Goal: Task Accomplishment & Management: Use online tool/utility

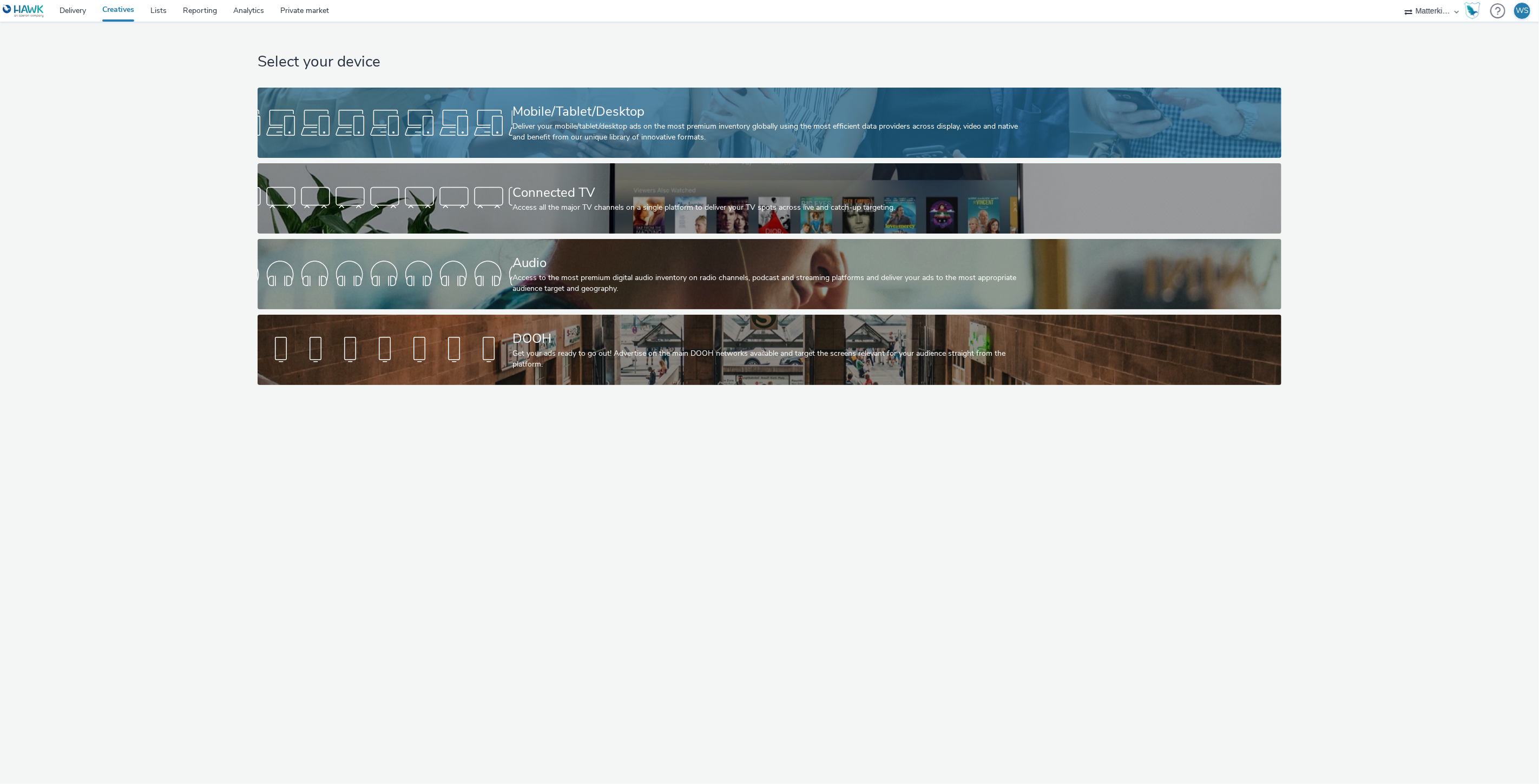
click at [580, 136] on div "Deliver your mobile/tablet/desktop ads on the most premium inventory globally u…" at bounding box center [767, 132] width 510 height 22
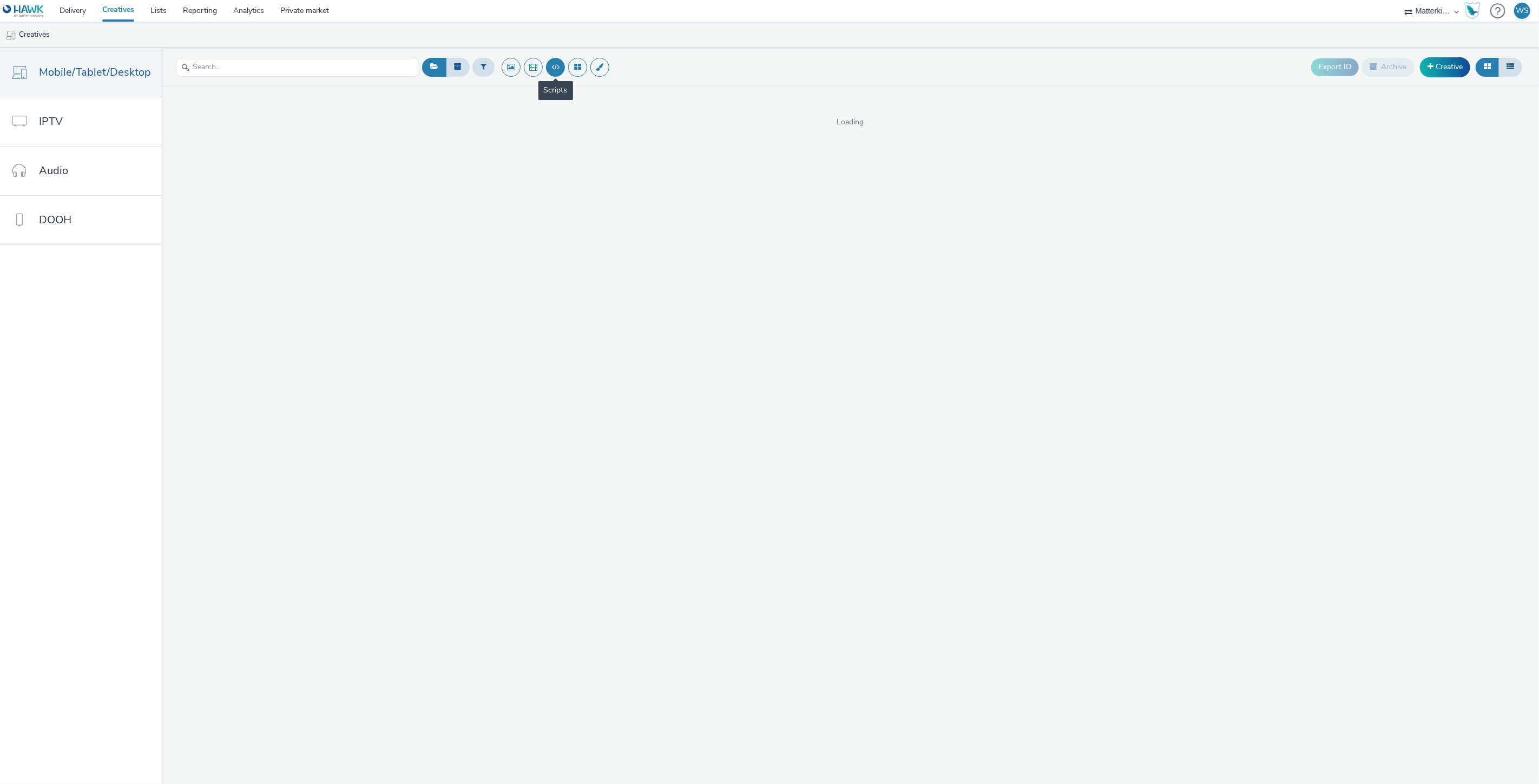
click at [556, 69] on button at bounding box center [556, 67] width 19 height 19
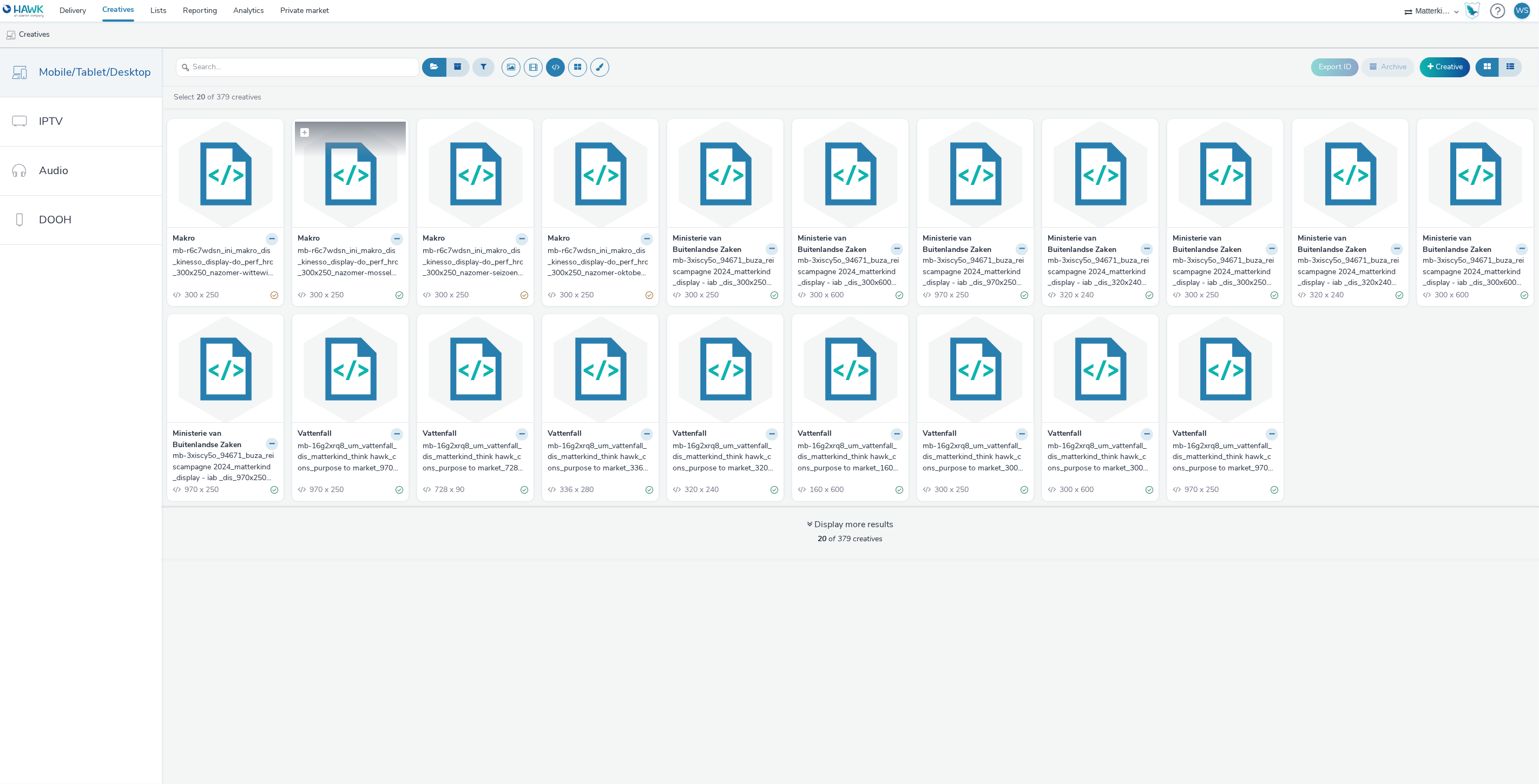
click at [354, 198] on img at bounding box center [351, 174] width 111 height 106
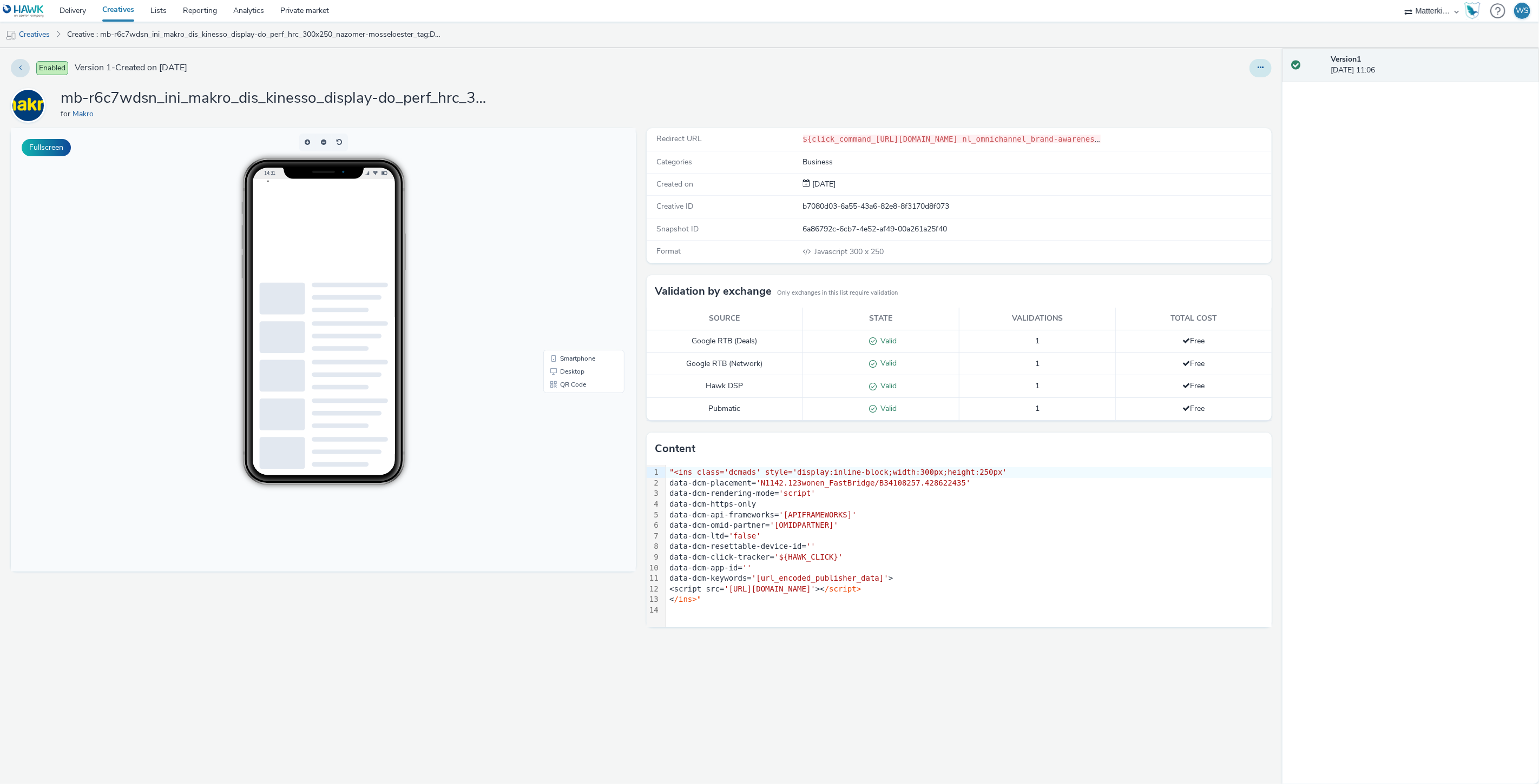
click at [1259, 63] on button at bounding box center [1260, 68] width 22 height 19
click at [1232, 91] on link "Edit" at bounding box center [1231, 90] width 81 height 21
